Goal: Information Seeking & Learning: Learn about a topic

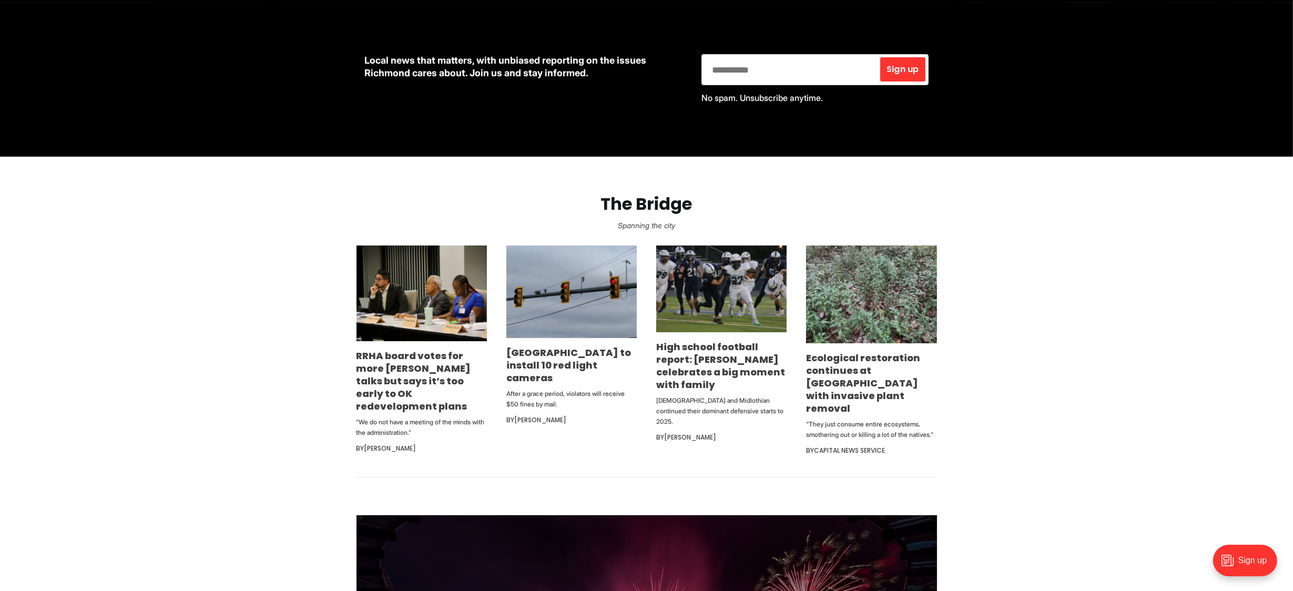
scroll to position [526, 0]
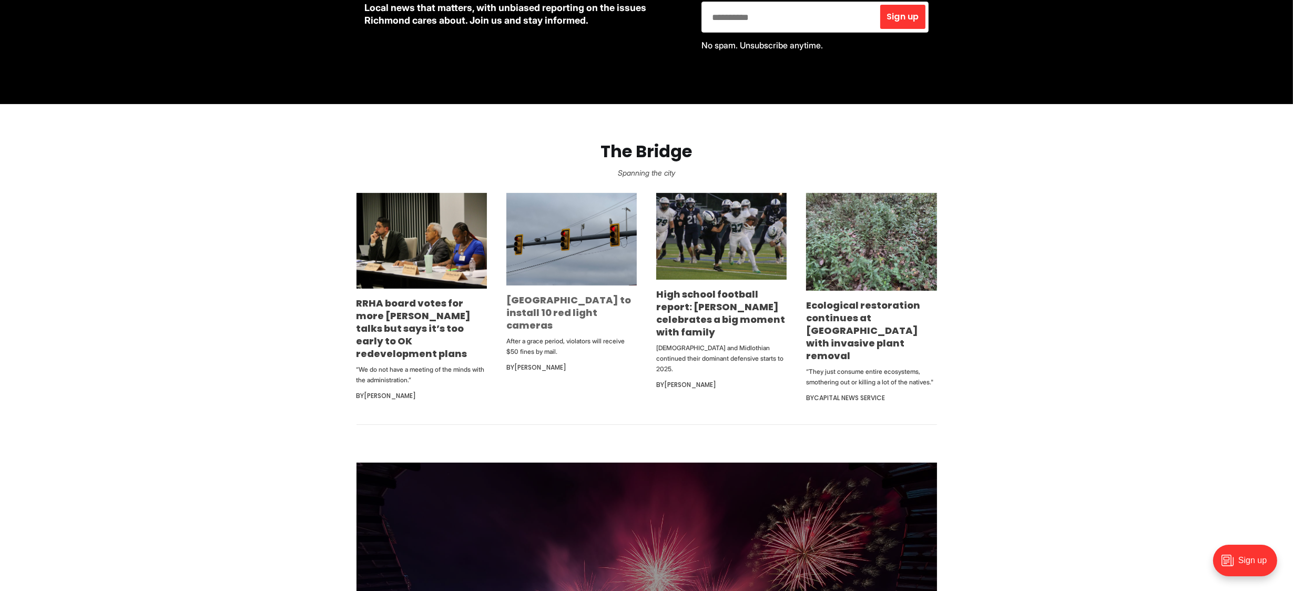
click at [518, 302] on link "[GEOGRAPHIC_DATA] to install 10 red light cameras" at bounding box center [568, 312] width 125 height 38
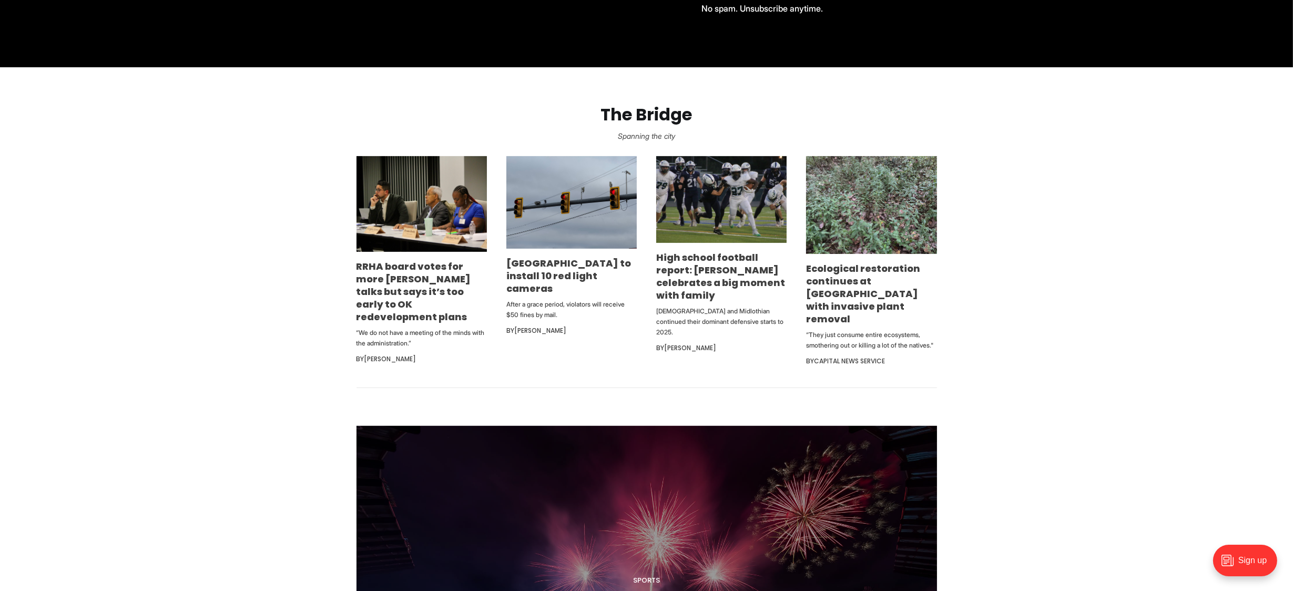
scroll to position [631, 0]
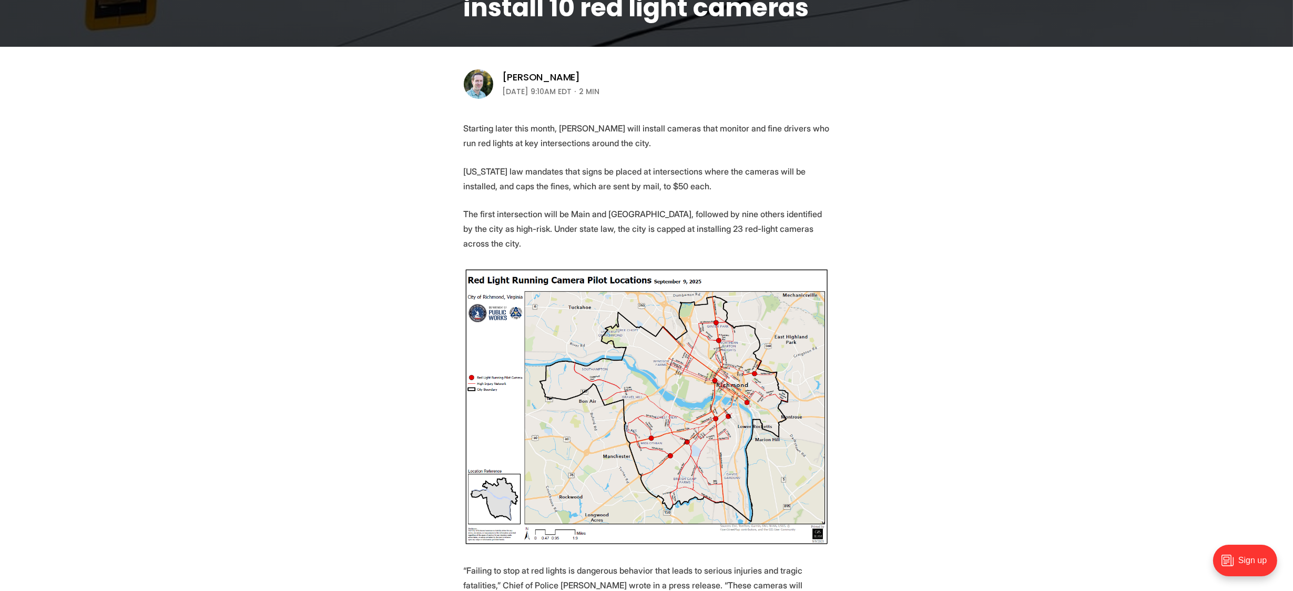
scroll to position [315, 0]
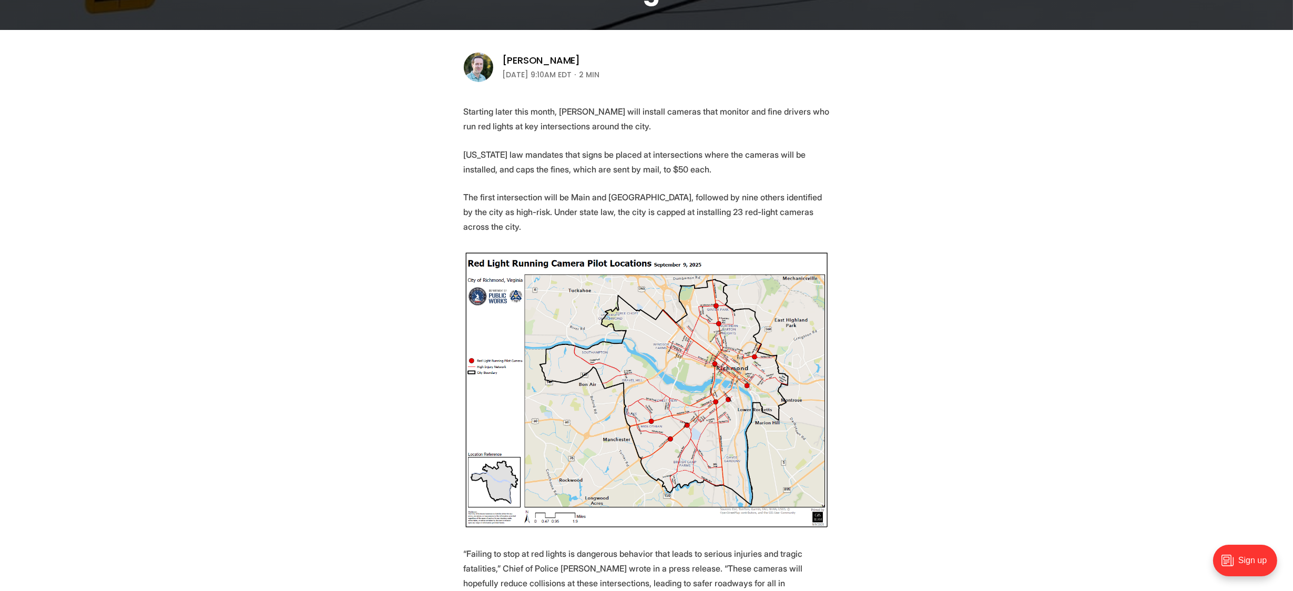
click at [636, 409] on img at bounding box center [647, 390] width 366 height 279
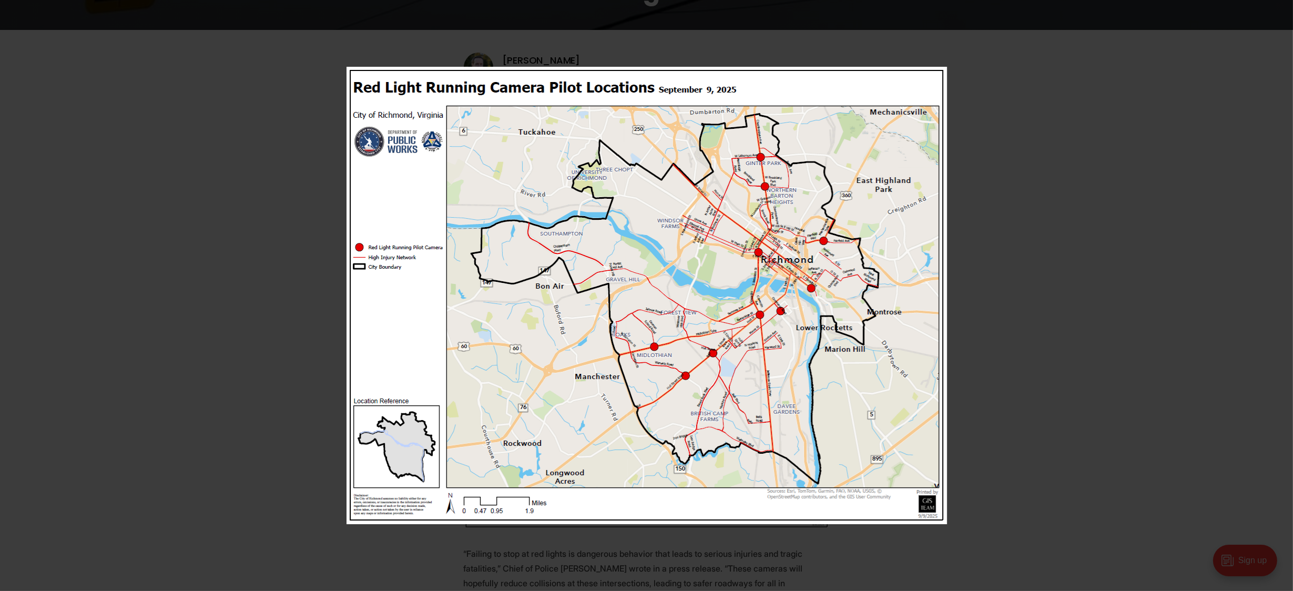
click at [209, 140] on div at bounding box center [646, 295] width 1293 height 591
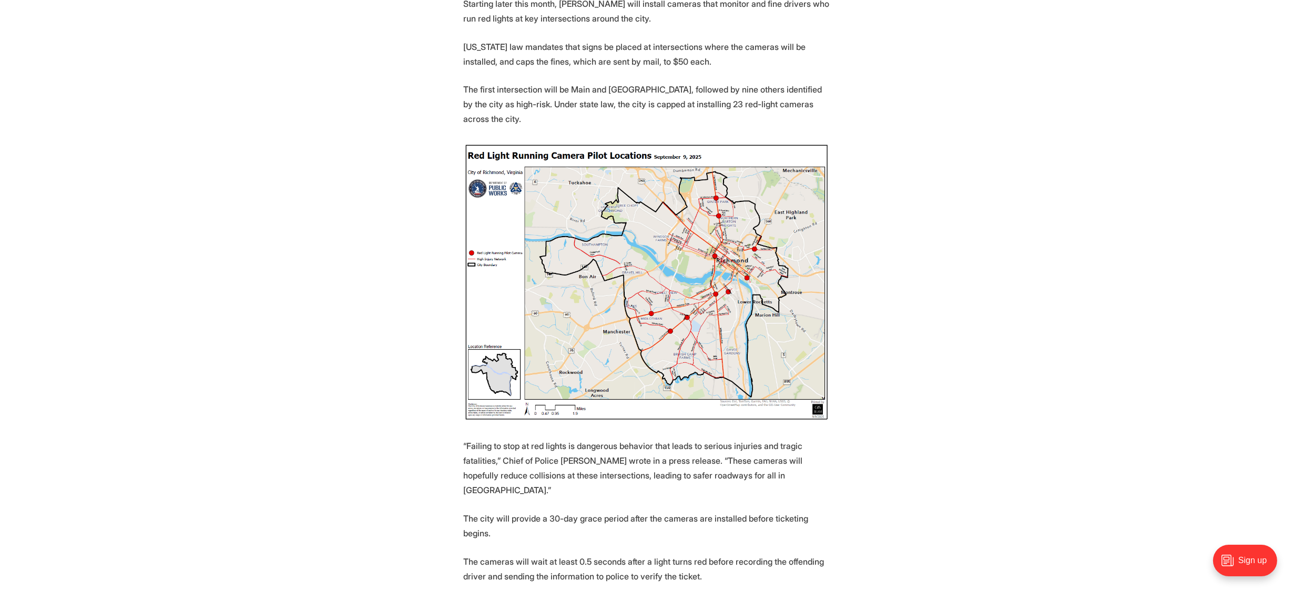
scroll to position [421, 0]
